Goal: Navigation & Orientation: Find specific page/section

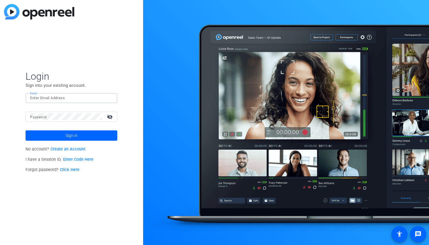
click at [69, 1] on input "Email" at bounding box center [71, 98] width 83 height 7
click at [77, 1] on span "Sign in" at bounding box center [72, 135] width 12 height 14
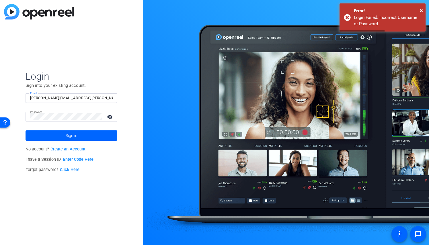
click at [79, 1] on input "[PERSON_NAME][EMAIL_ADDRESS][PERSON_NAME][DOMAIN_NAME]" at bounding box center [71, 98] width 83 height 7
drag, startPoint x: 94, startPoint y: 96, endPoint x: 3, endPoint y: 94, distance: 90.9
click at [3, 1] on div "Login Sign into your existing account. Email [PERSON_NAME][EMAIL_ADDRESS][PERSO…" at bounding box center [71, 122] width 143 height 245
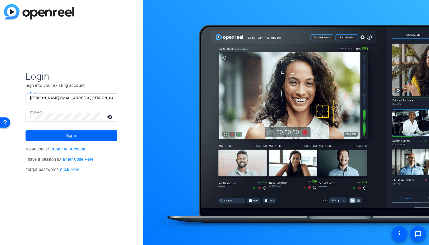
drag, startPoint x: 64, startPoint y: 102, endPoint x: 65, endPoint y: 99, distance: 2.9
click at [65, 1] on div "[PERSON_NAME][EMAIL_ADDRESS][PERSON_NAME][DOMAIN_NAME]" at bounding box center [71, 98] width 83 height 10
click at [65, 1] on input "[PERSON_NAME][EMAIL_ADDRESS][PERSON_NAME][DOMAIN_NAME]" at bounding box center [71, 98] width 83 height 7
drag, startPoint x: 96, startPoint y: 99, endPoint x: -4, endPoint y: 97, distance: 100.3
click at [0, 1] on html "Accessibility Screen-Reader Guide, Feedback, and Issue Reporting | New window L…" at bounding box center [214, 122] width 429 height 245
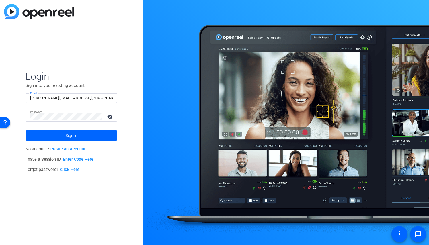
drag, startPoint x: 102, startPoint y: 97, endPoint x: -5, endPoint y: 94, distance: 107.0
click at [0, 1] on html "Accessibility Screen-Reader Guide, Feedback, and Issue Reporting | New window L…" at bounding box center [214, 122] width 429 height 245
type input "[EMAIL_ADDRESS][PERSON_NAME][DOMAIN_NAME]"
click at [38, 1] on span at bounding box center [72, 136] width 92 height 14
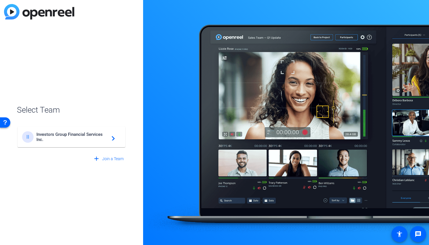
click at [50, 1] on span "Investors Group Financial Services Inc." at bounding box center [72, 137] width 72 height 10
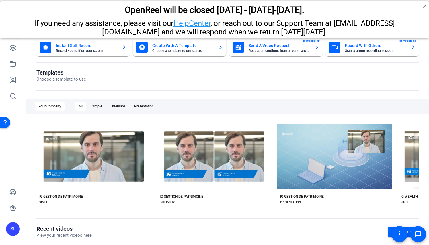
click at [143, 1] on div "OpenReel will be closed [DATE] - [DATE]-[DATE]." at bounding box center [214, 10] width 429 height 16
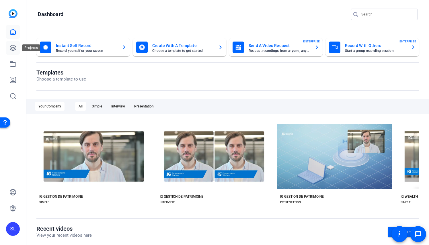
click at [15, 1] on icon at bounding box center [13, 48] width 6 height 6
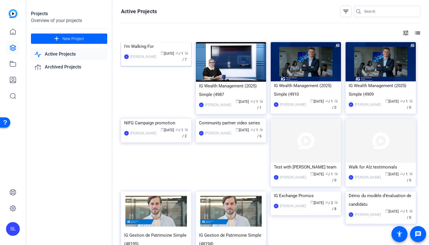
click at [143, 1] on img at bounding box center [156, 42] width 70 height 0
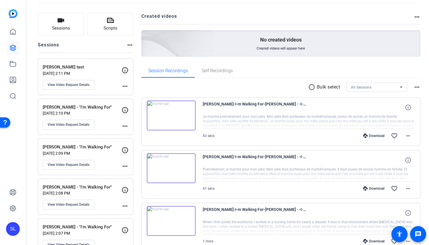
scroll to position [57, 0]
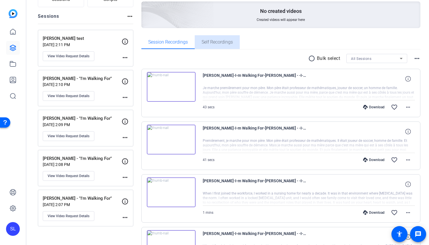
click at [143, 1] on span "Self Recordings" at bounding box center [217, 42] width 31 height 5
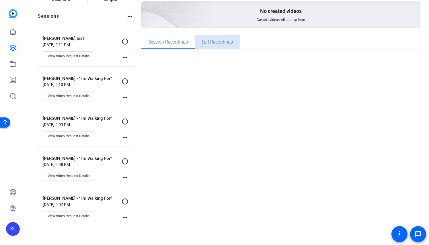
scroll to position [44, 0]
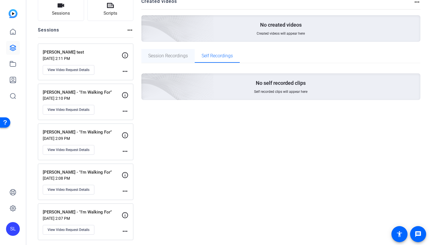
click at [143, 1] on span "Session Recordings" at bounding box center [168, 56] width 40 height 14
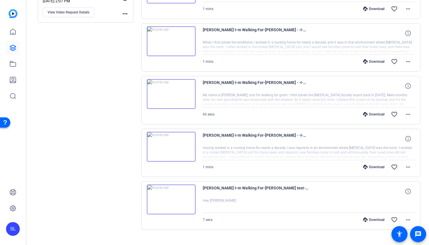
scroll to position [269, 0]
